Goal: Transaction & Acquisition: Purchase product/service

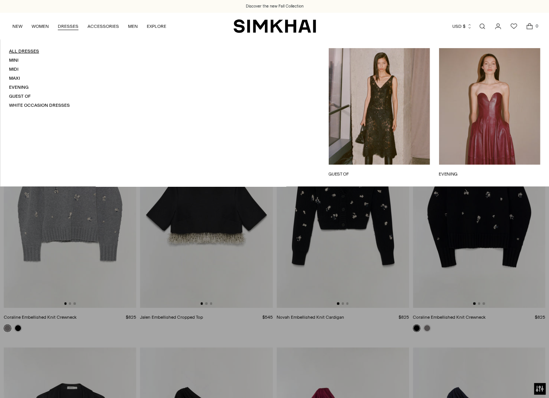
click at [28, 53] on link "All Dresses" at bounding box center [24, 50] width 30 height 5
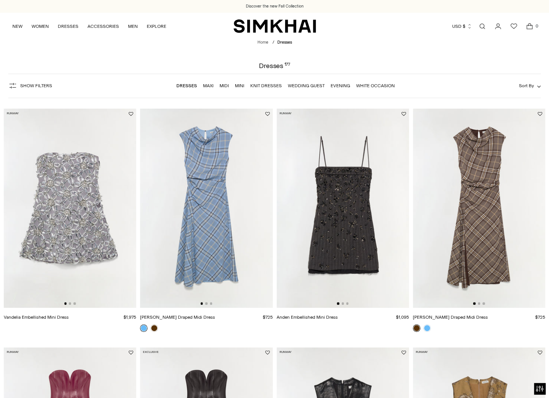
click at [523, 89] on button "Sort By" at bounding box center [530, 85] width 22 height 8
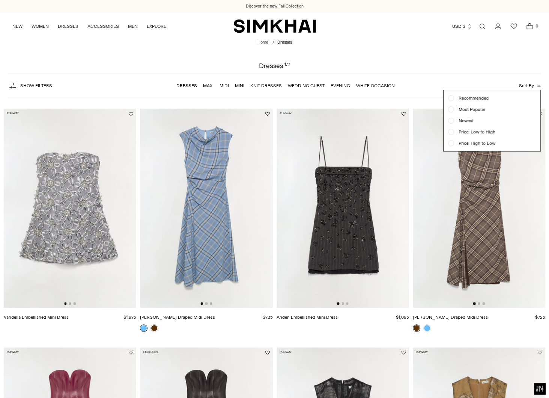
click at [466, 120] on span "Newest" at bounding box center [464, 120] width 20 height 7
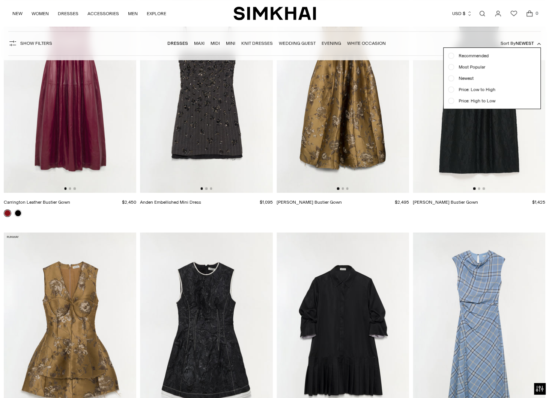
scroll to position [544, 0]
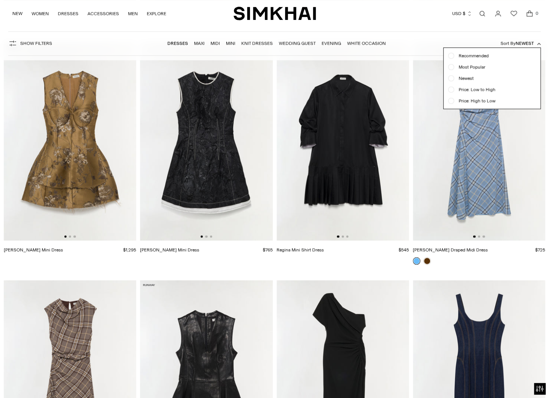
click at [531, 41] on span "Newest" at bounding box center [525, 43] width 18 height 5
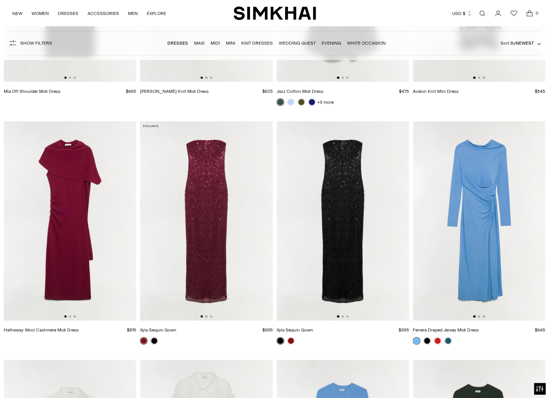
scroll to position [994, 0]
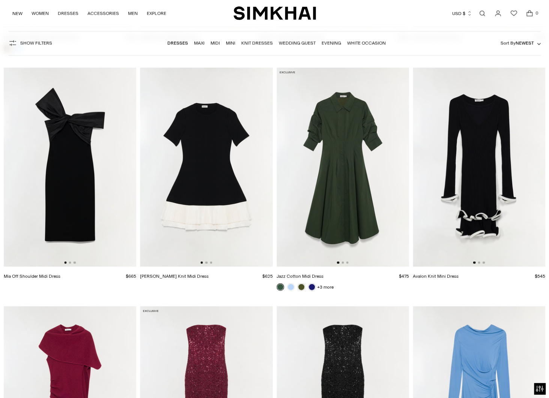
click at [351, 208] on img at bounding box center [343, 167] width 133 height 199
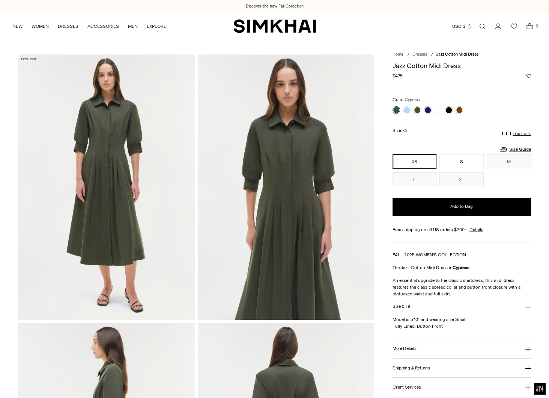
click at [109, 121] on img at bounding box center [106, 186] width 177 height 265
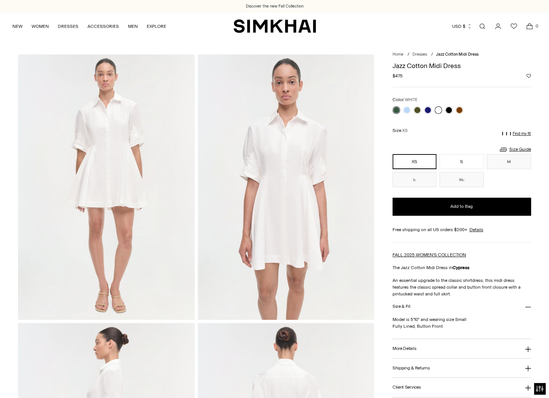
click at [438, 107] on link at bounding box center [439, 110] width 8 height 8
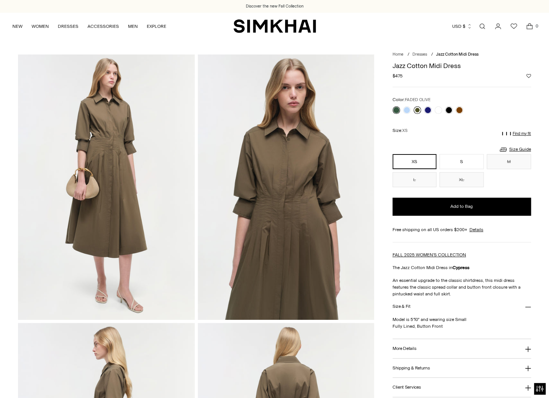
click at [415, 109] on link at bounding box center [418, 110] width 8 height 8
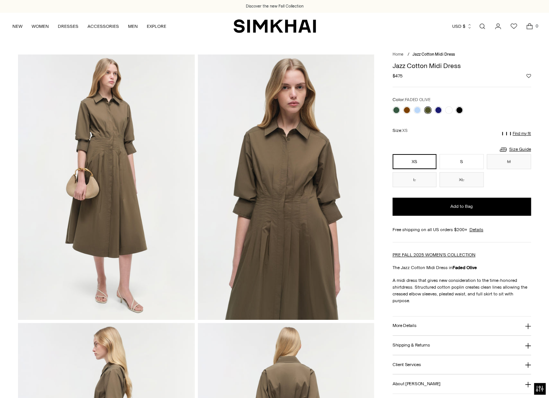
click at [128, 142] on img at bounding box center [106, 186] width 177 height 265
